Goal: Information Seeking & Learning: Learn about a topic

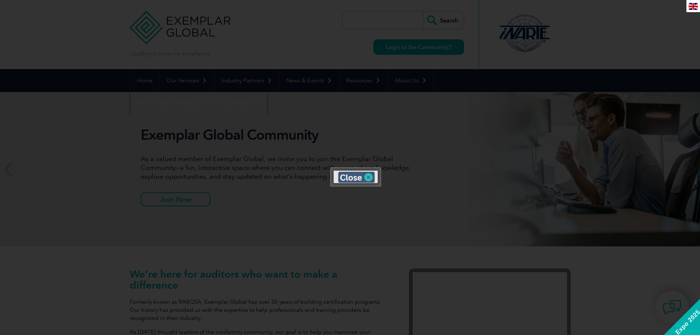
click at [346, 180] on img at bounding box center [356, 177] width 37 height 11
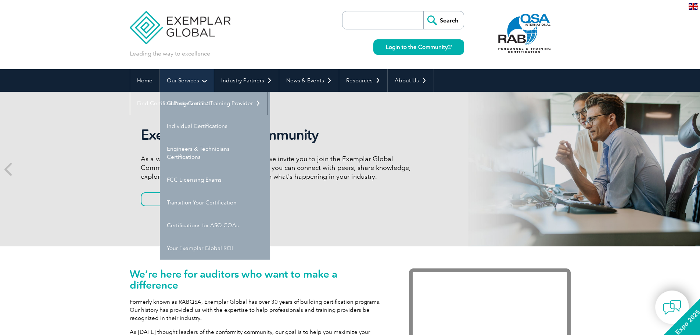
click at [197, 81] on link "Our Services" at bounding box center [187, 80] width 54 height 23
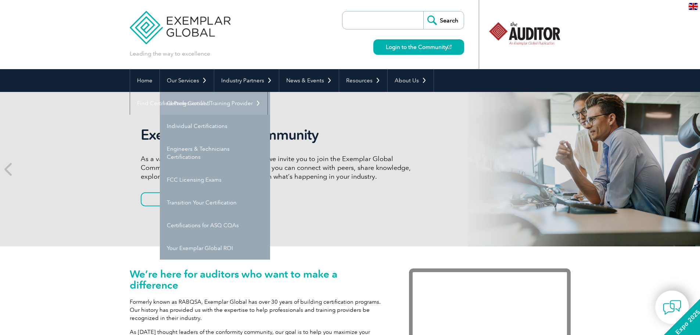
click at [196, 102] on link "Getting Certified" at bounding box center [215, 103] width 110 height 23
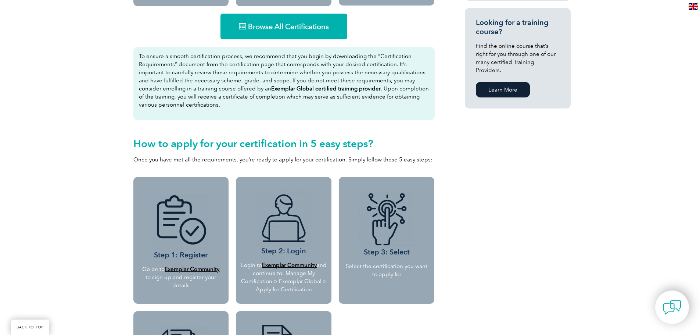
scroll to position [515, 0]
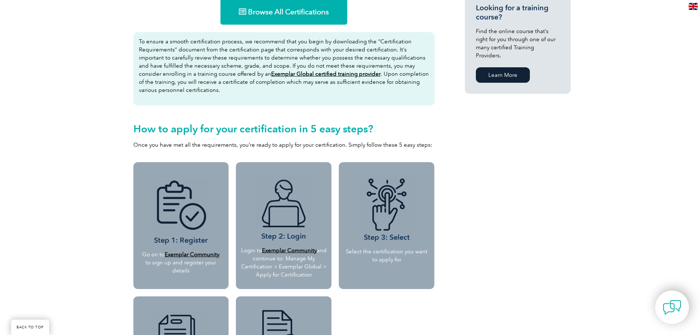
click at [291, 132] on h2 "How to apply for your certification in 5 easy steps?" at bounding box center [283, 129] width 301 height 12
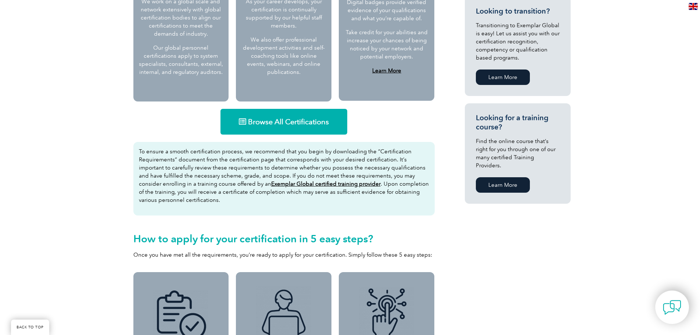
scroll to position [404, 0]
click at [323, 128] on link "Browse All Certifications" at bounding box center [284, 122] width 127 height 26
click at [319, 120] on span "Browse All Certifications" at bounding box center [288, 121] width 81 height 7
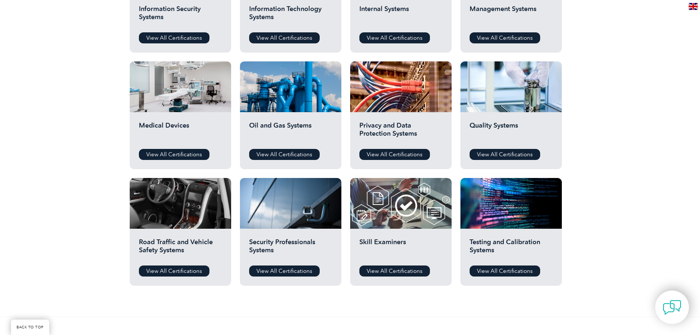
scroll to position [441, 0]
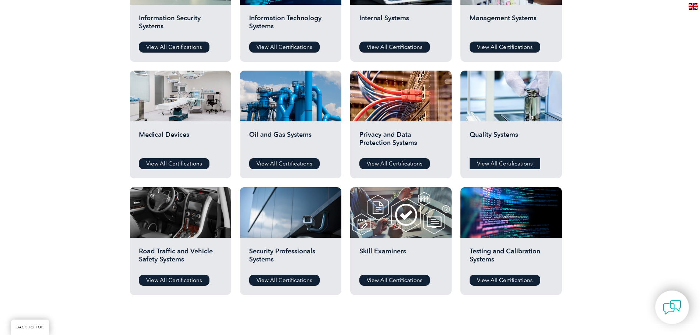
click at [510, 163] on link "View All Certifications" at bounding box center [505, 163] width 71 height 11
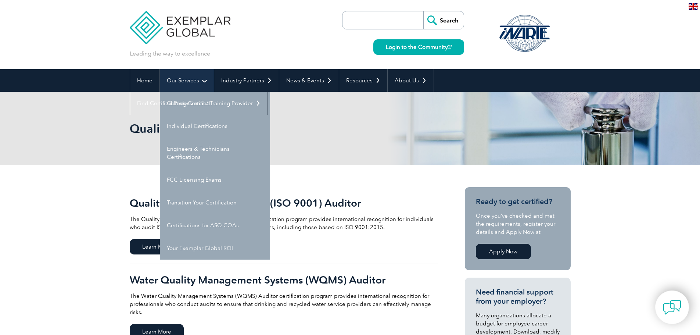
click at [172, 83] on link "Our Services" at bounding box center [187, 80] width 54 height 23
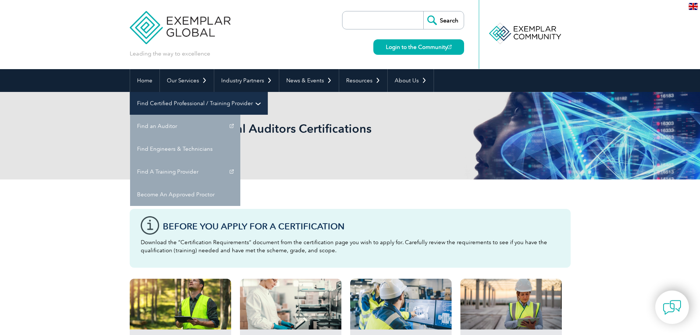
click at [268, 92] on link "Find Certified Professional / Training Provider" at bounding box center [198, 103] width 137 height 23
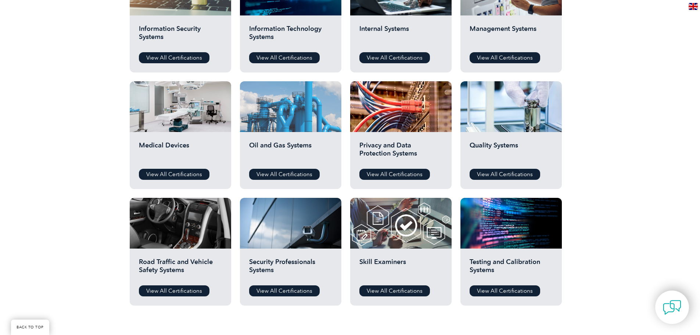
scroll to position [441, 0]
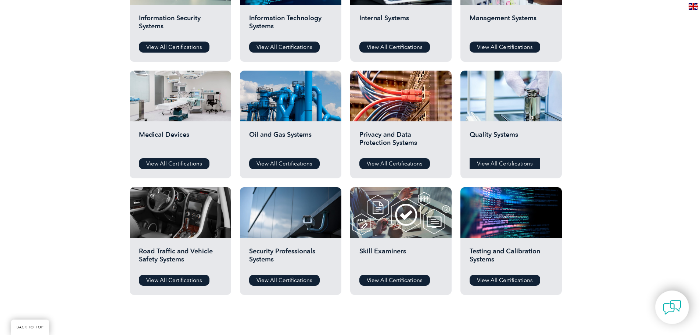
click at [512, 166] on link "View All Certifications" at bounding box center [505, 163] width 71 height 11
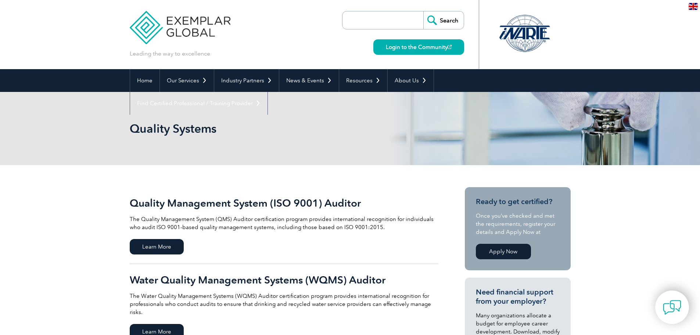
click at [169, 203] on h2 "Quality Management System (ISO 9001) Auditor" at bounding box center [284, 203] width 309 height 12
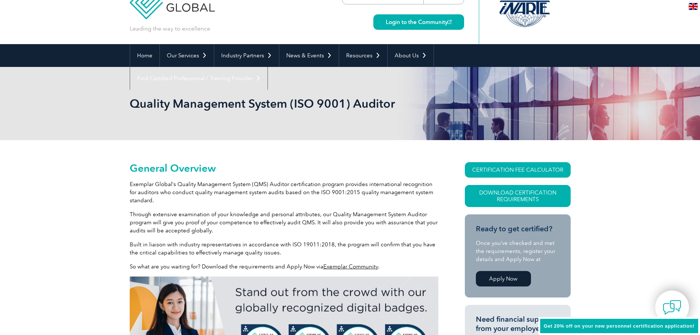
scroll to position [74, 0]
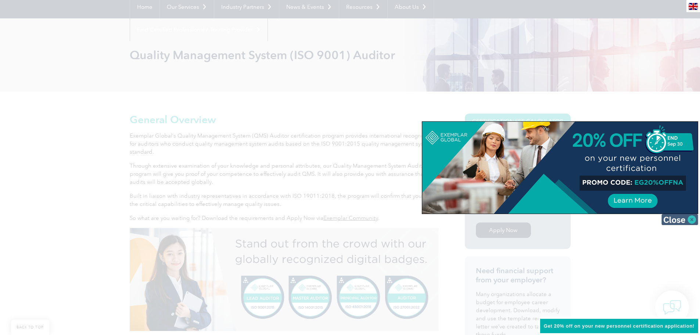
click at [681, 219] on img at bounding box center [680, 219] width 37 height 11
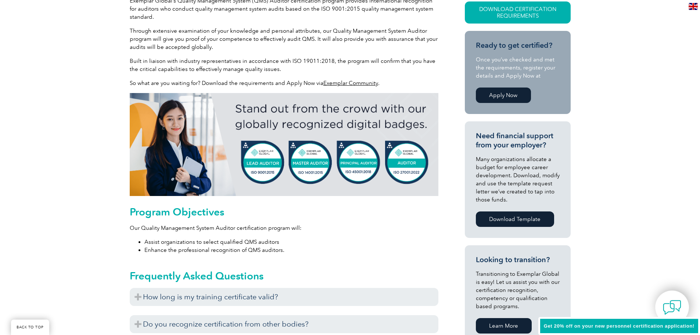
scroll to position [221, 0]
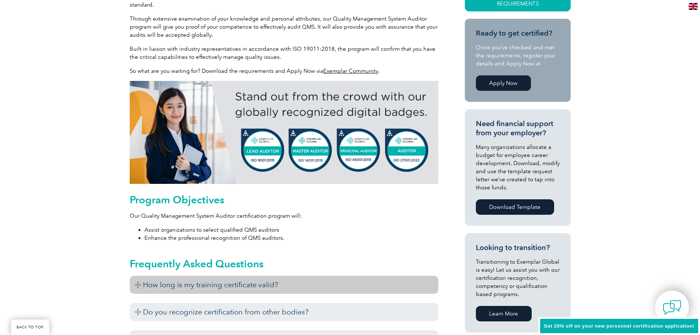
click at [147, 285] on h3 "How long is my training certificate valid?" at bounding box center [284, 285] width 309 height 18
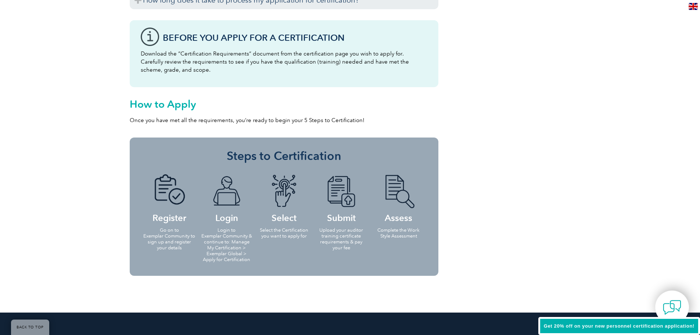
scroll to position [735, 0]
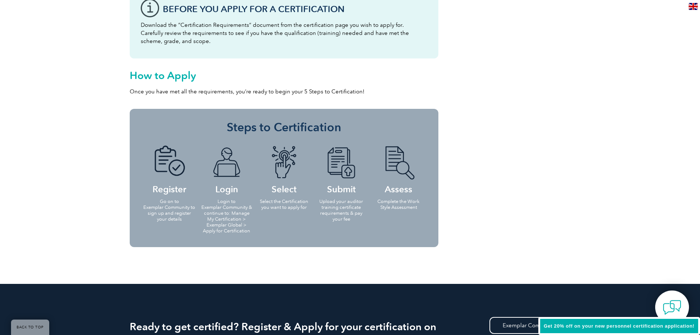
click at [171, 191] on h4 "Register" at bounding box center [169, 169] width 53 height 47
click at [175, 169] on img at bounding box center [169, 163] width 40 height 34
click at [249, 178] on h4 "Login" at bounding box center [226, 169] width 53 height 47
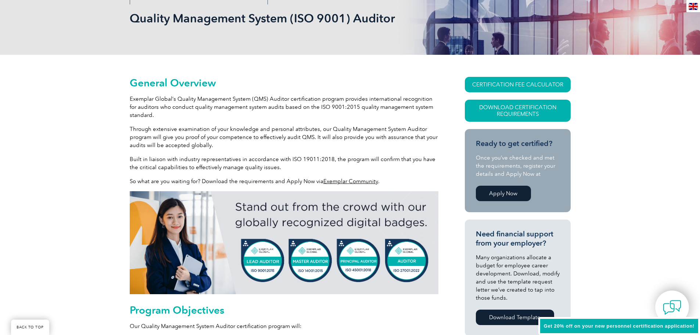
scroll to position [0, 0]
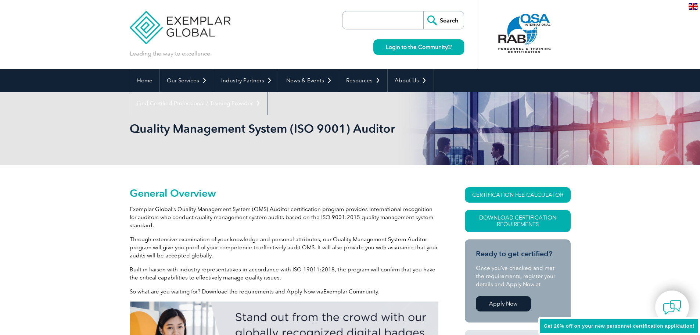
click at [514, 302] on link "Apply Now" at bounding box center [503, 303] width 55 height 15
